Goal: Book appointment/travel/reservation

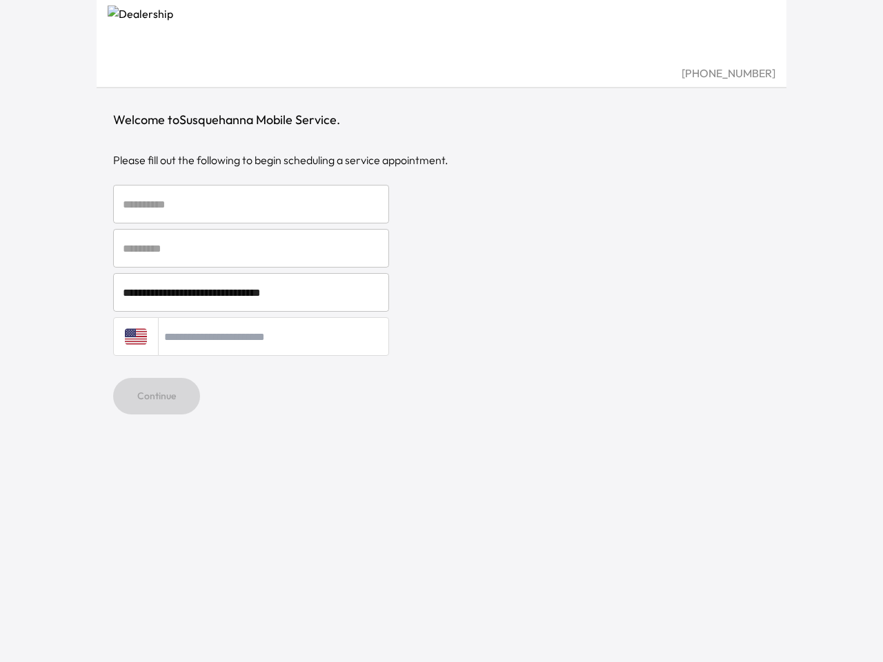
click at [442, 331] on div "[GEOGRAPHIC_DATA] + 1" at bounding box center [441, 336] width 657 height 39
click at [251, 204] on input "text" at bounding box center [251, 204] width 276 height 39
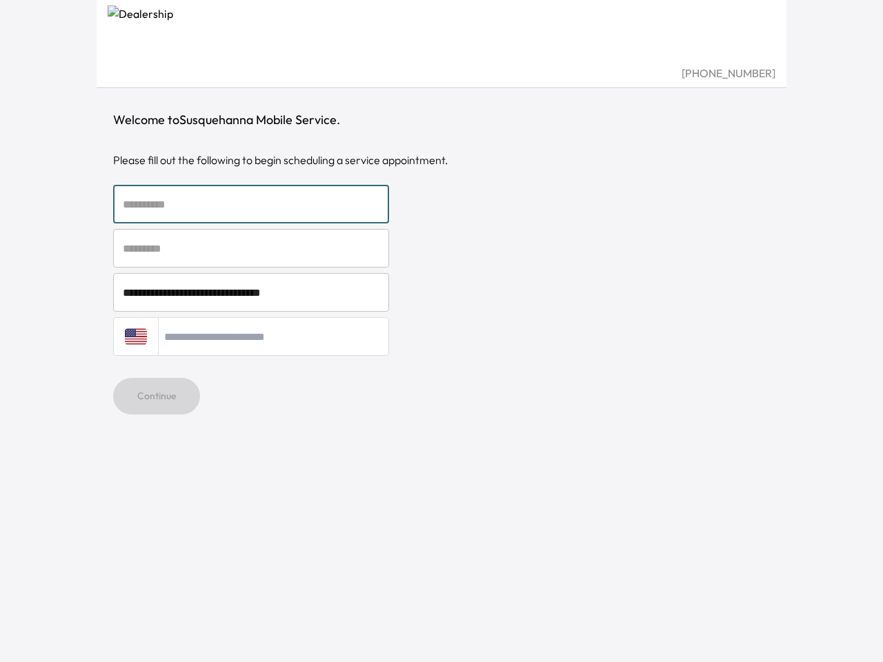
click at [251, 248] on input "text" at bounding box center [251, 248] width 276 height 39
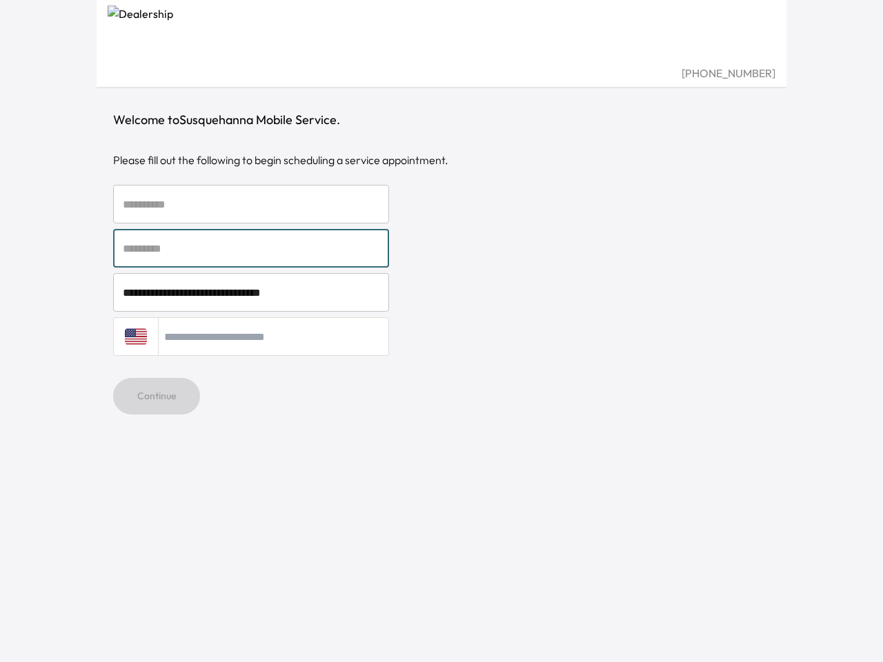
click at [251, 293] on input "**********" at bounding box center [251, 292] width 276 height 39
